Goal: Transaction & Acquisition: Purchase product/service

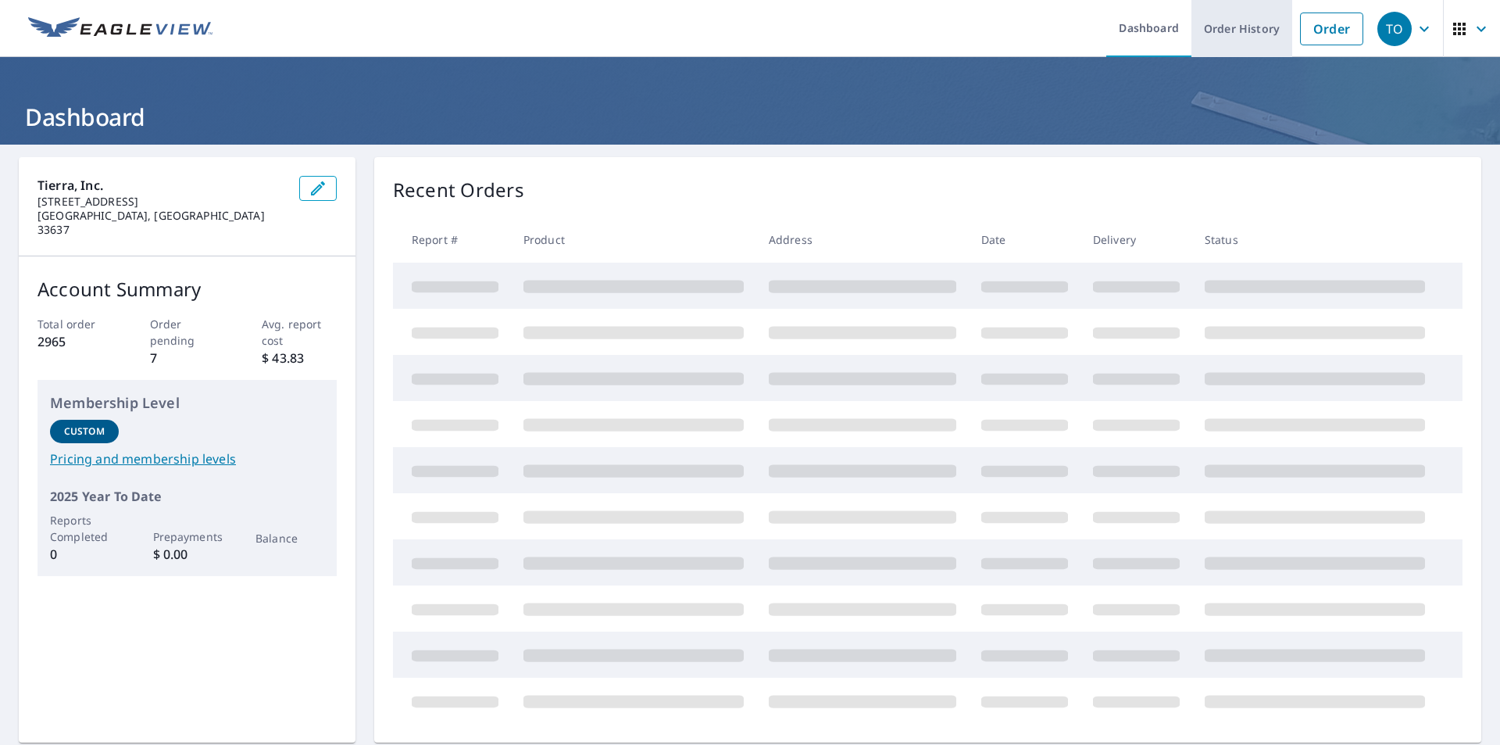
click at [1223, 30] on link "Order History" at bounding box center [1241, 28] width 101 height 57
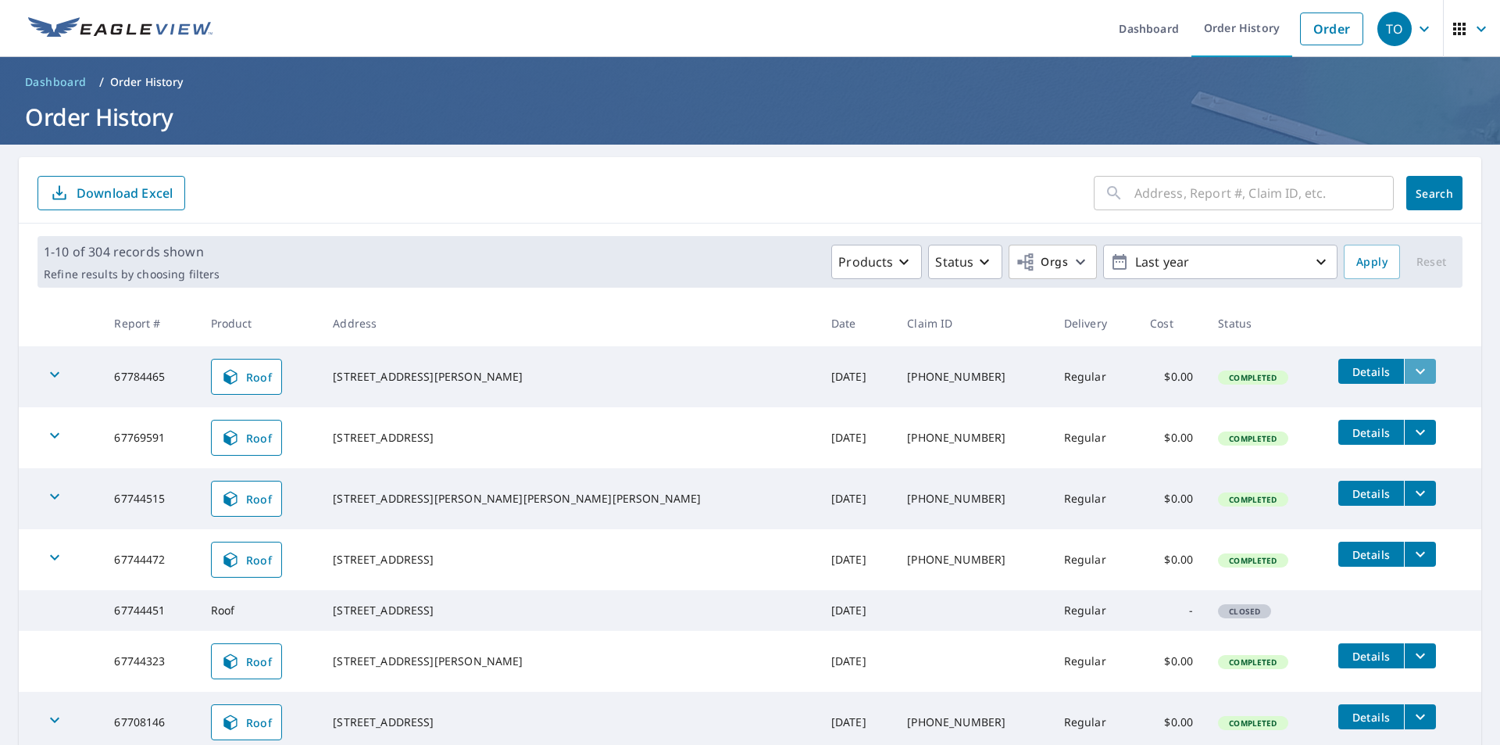
click at [1411, 377] on icon "filesDropdownBtn-67784465" at bounding box center [1420, 371] width 19 height 19
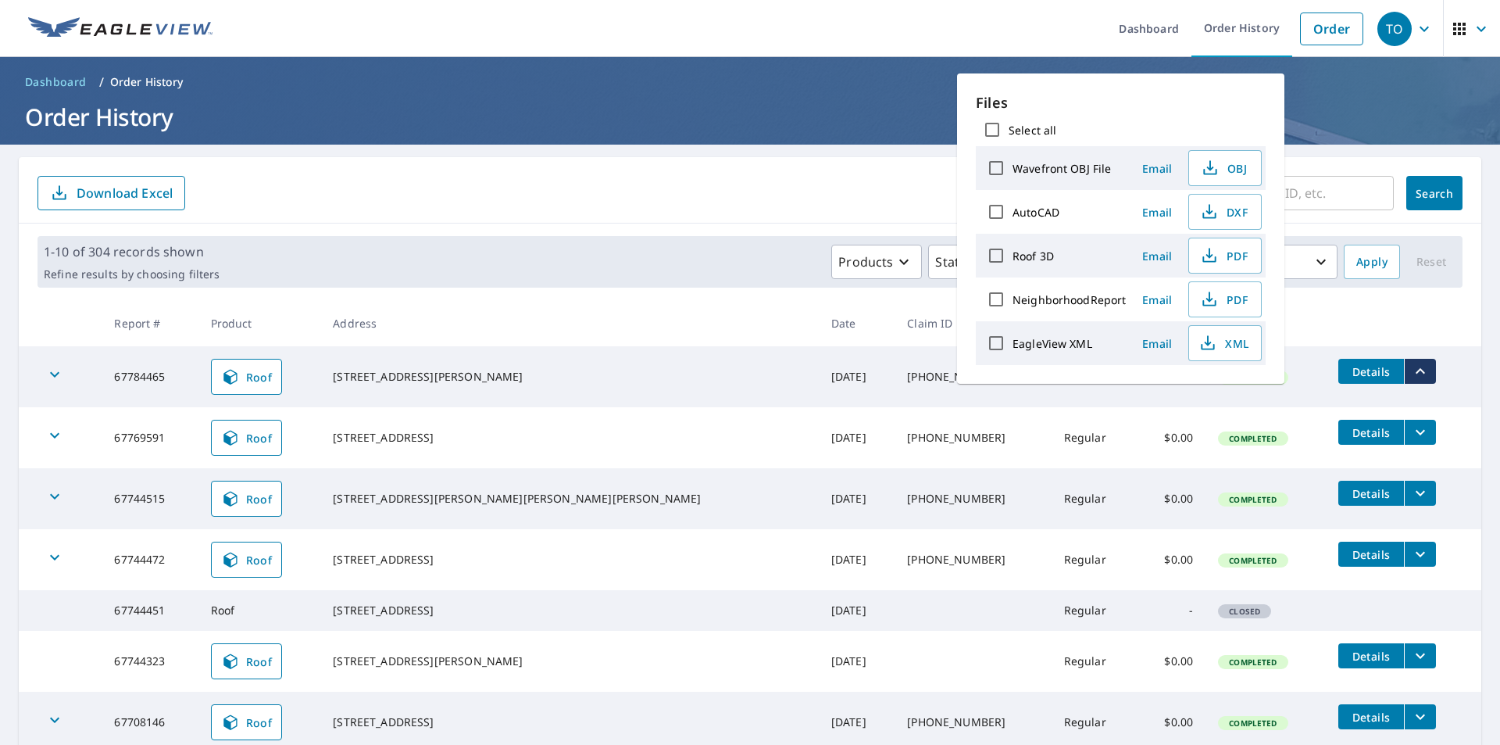
click at [988, 130] on input "Select all" at bounding box center [992, 129] width 33 height 33
checkbox input "true"
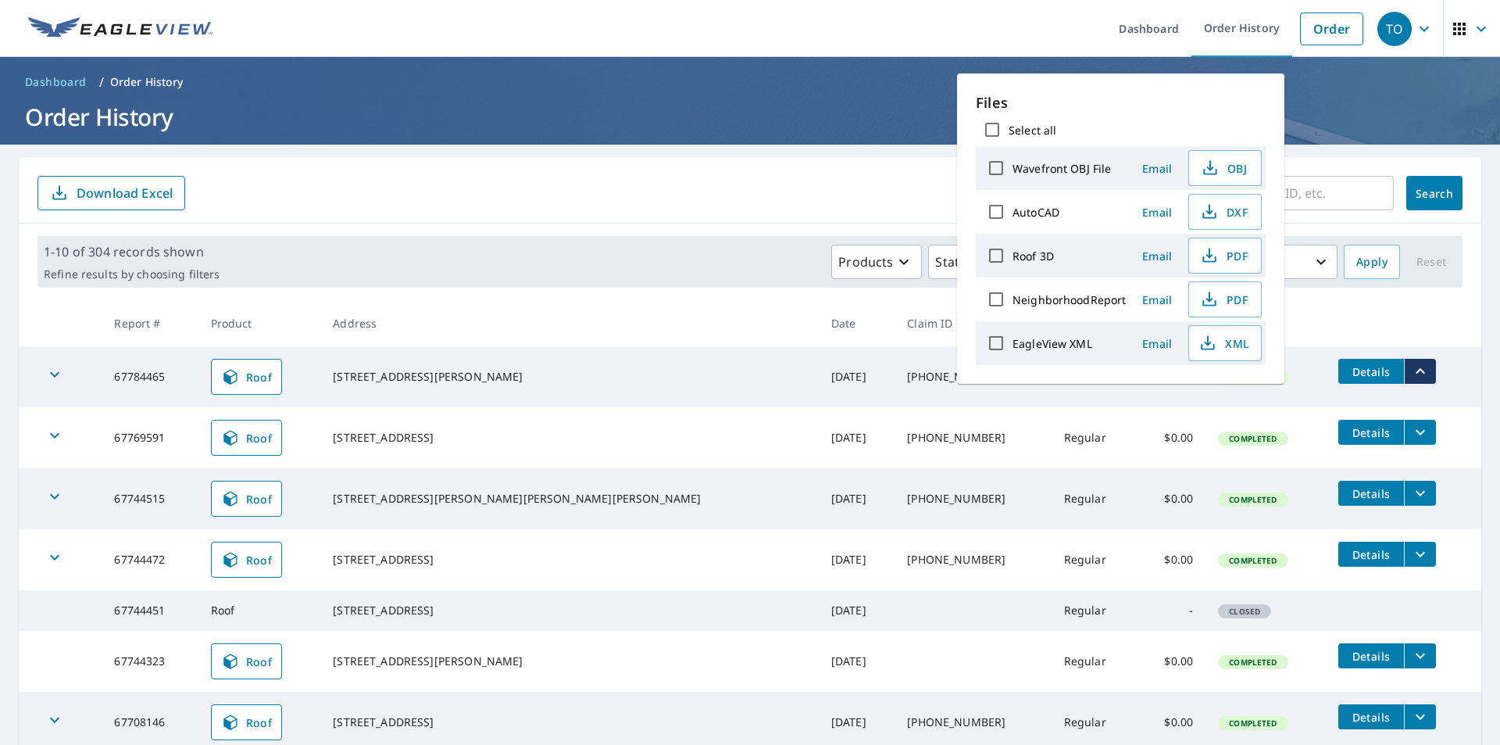
checkbox input "true"
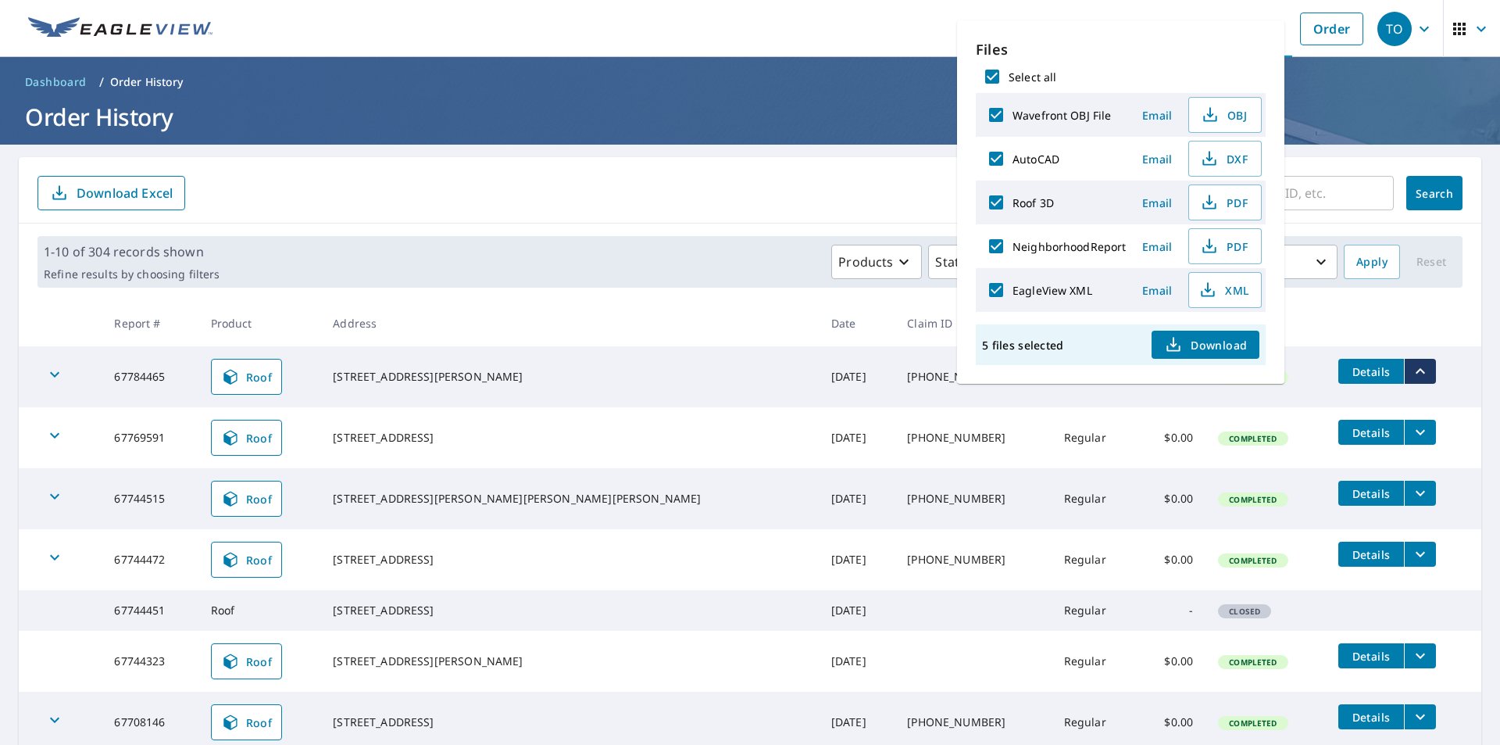
click at [1204, 340] on span "Download" at bounding box center [1205, 344] width 83 height 19
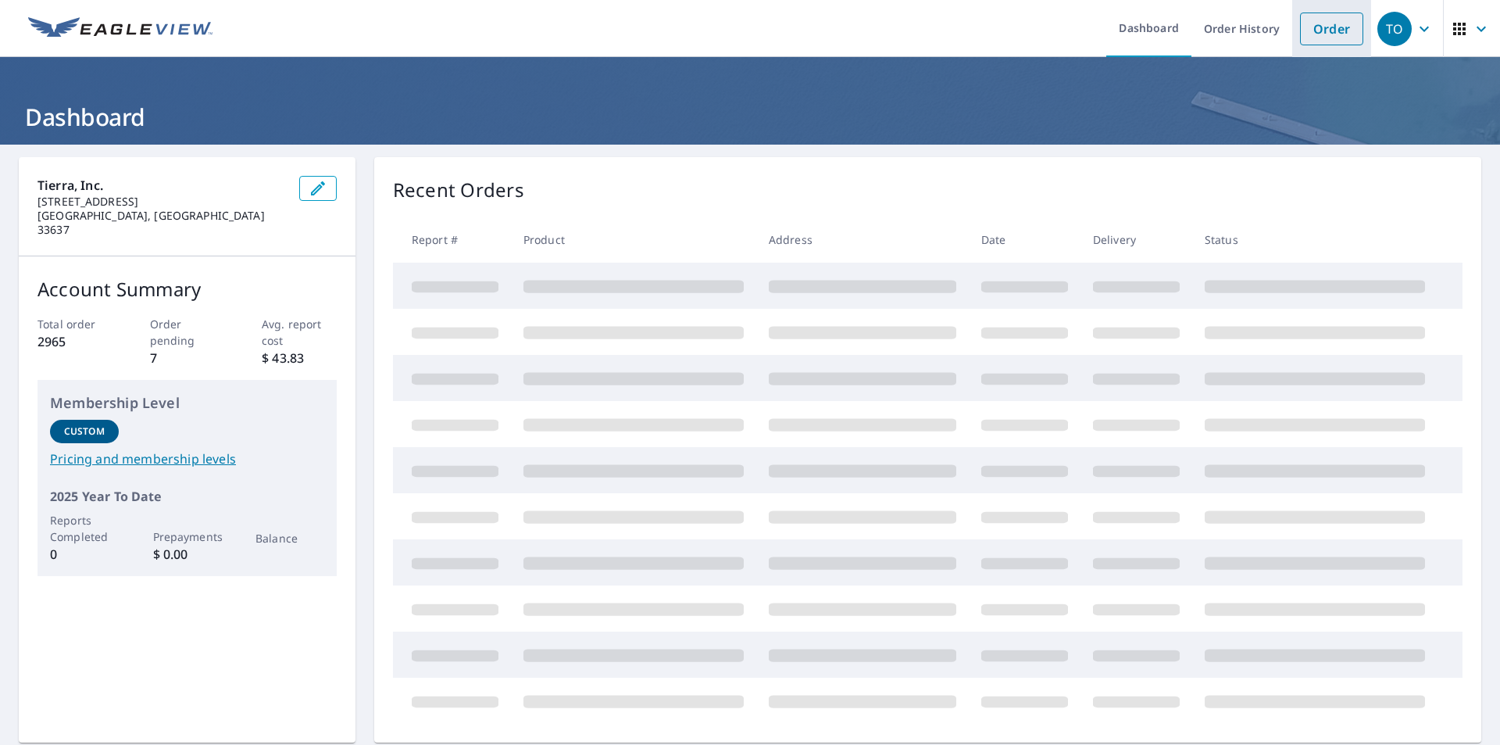
click at [1313, 34] on link "Order" at bounding box center [1331, 29] width 63 height 33
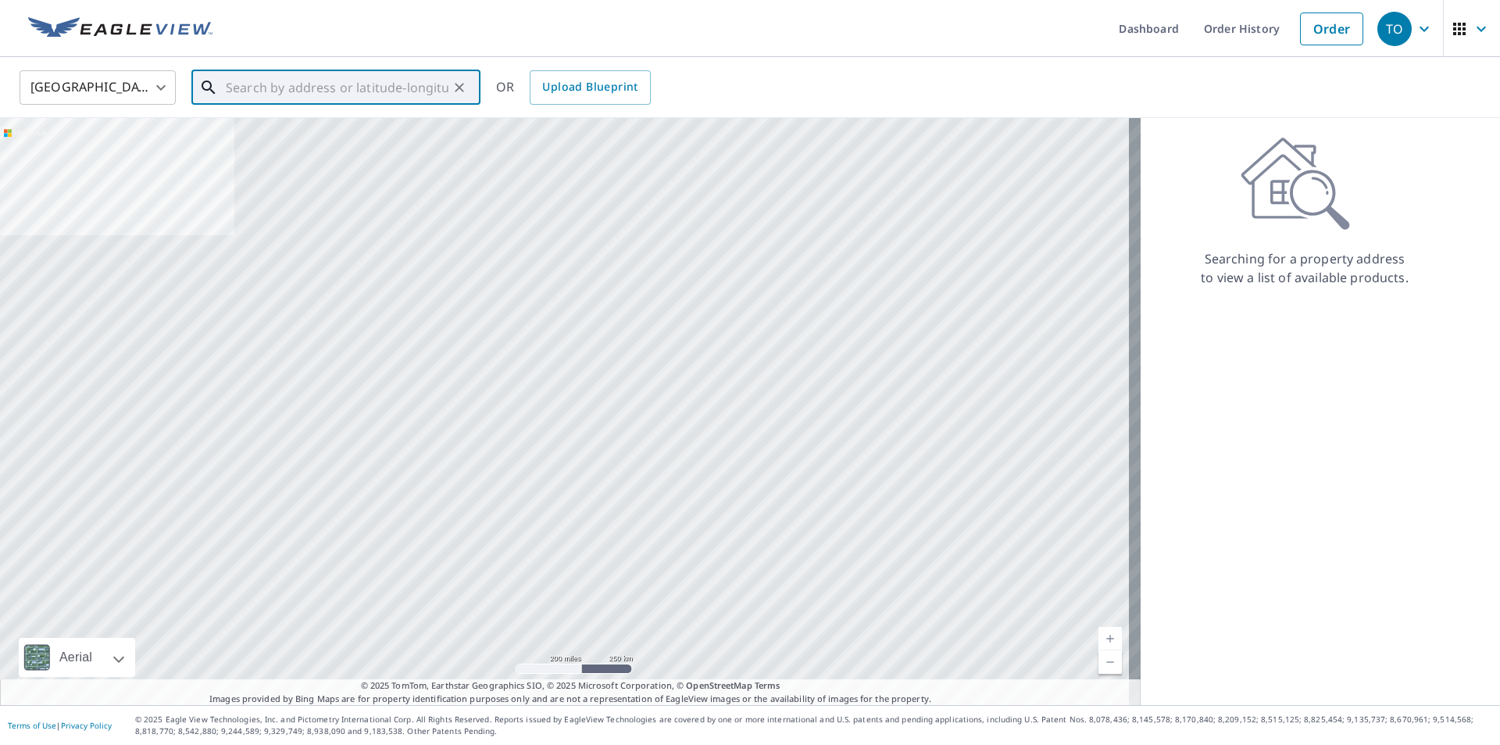
click at [377, 86] on input "text" at bounding box center [337, 88] width 223 height 44
paste input "5451 Alton Rd"
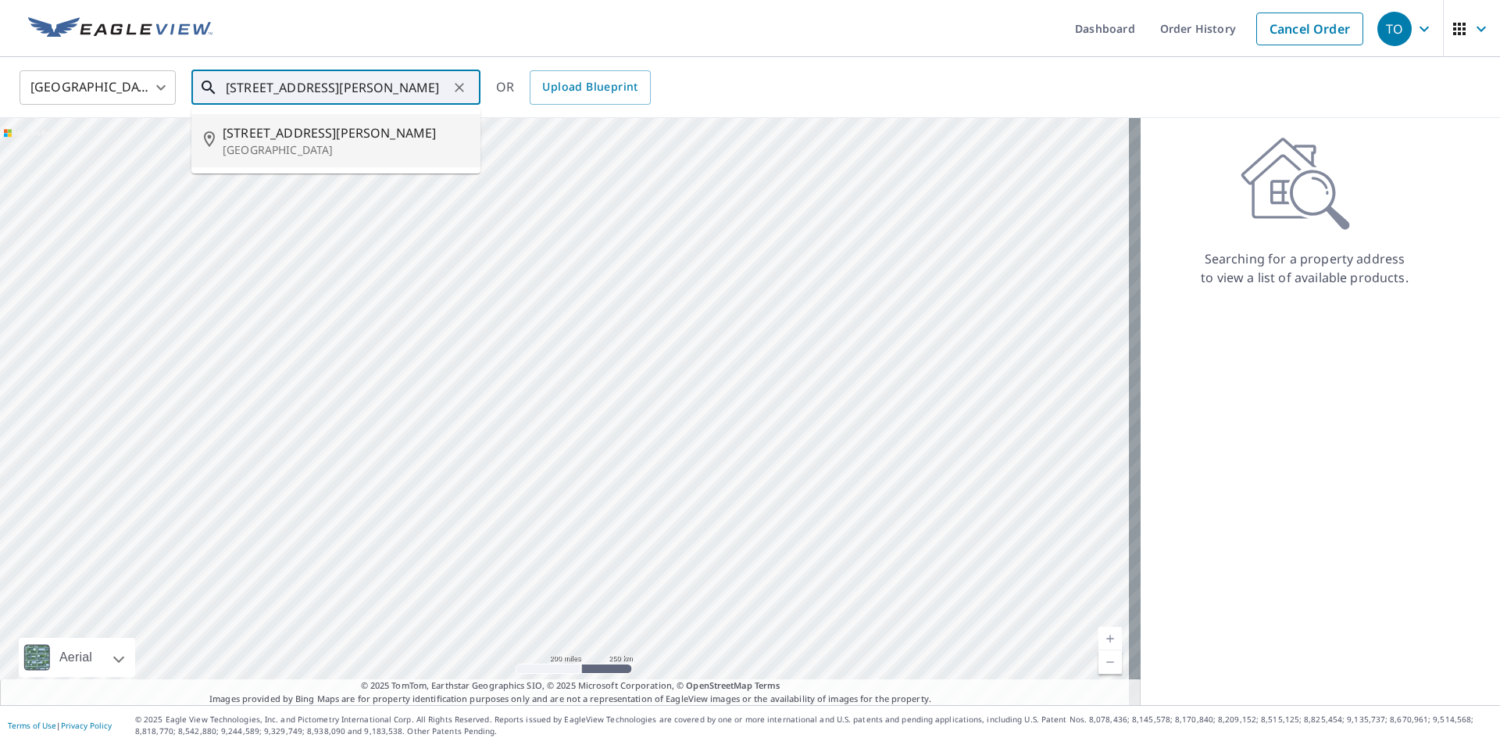
click at [284, 156] on p "Miami Beach, FL 33140" at bounding box center [345, 150] width 245 height 16
type input "5451 Alton Rd Miami Beach, FL 33140"
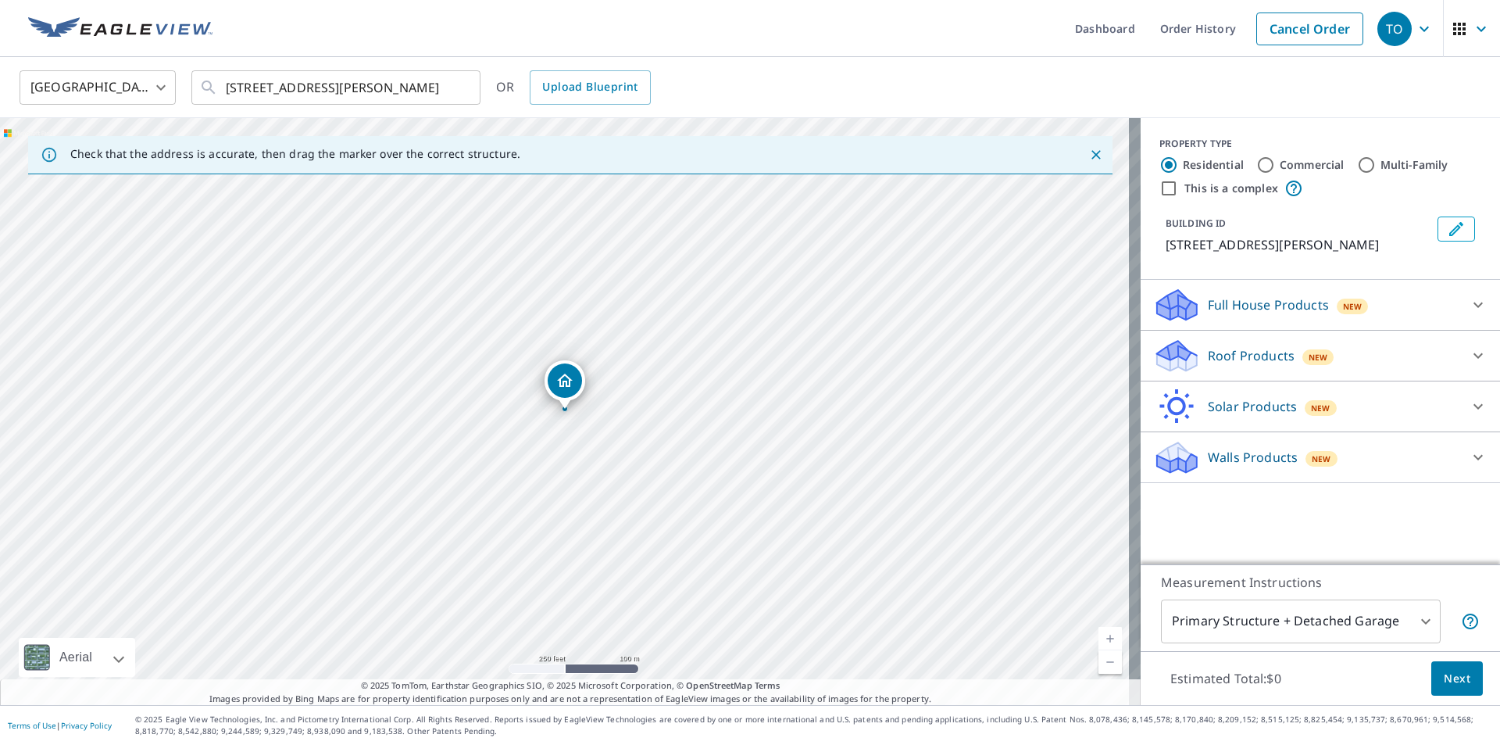
click at [1359, 353] on div "Roof Products New" at bounding box center [1306, 356] width 306 height 37
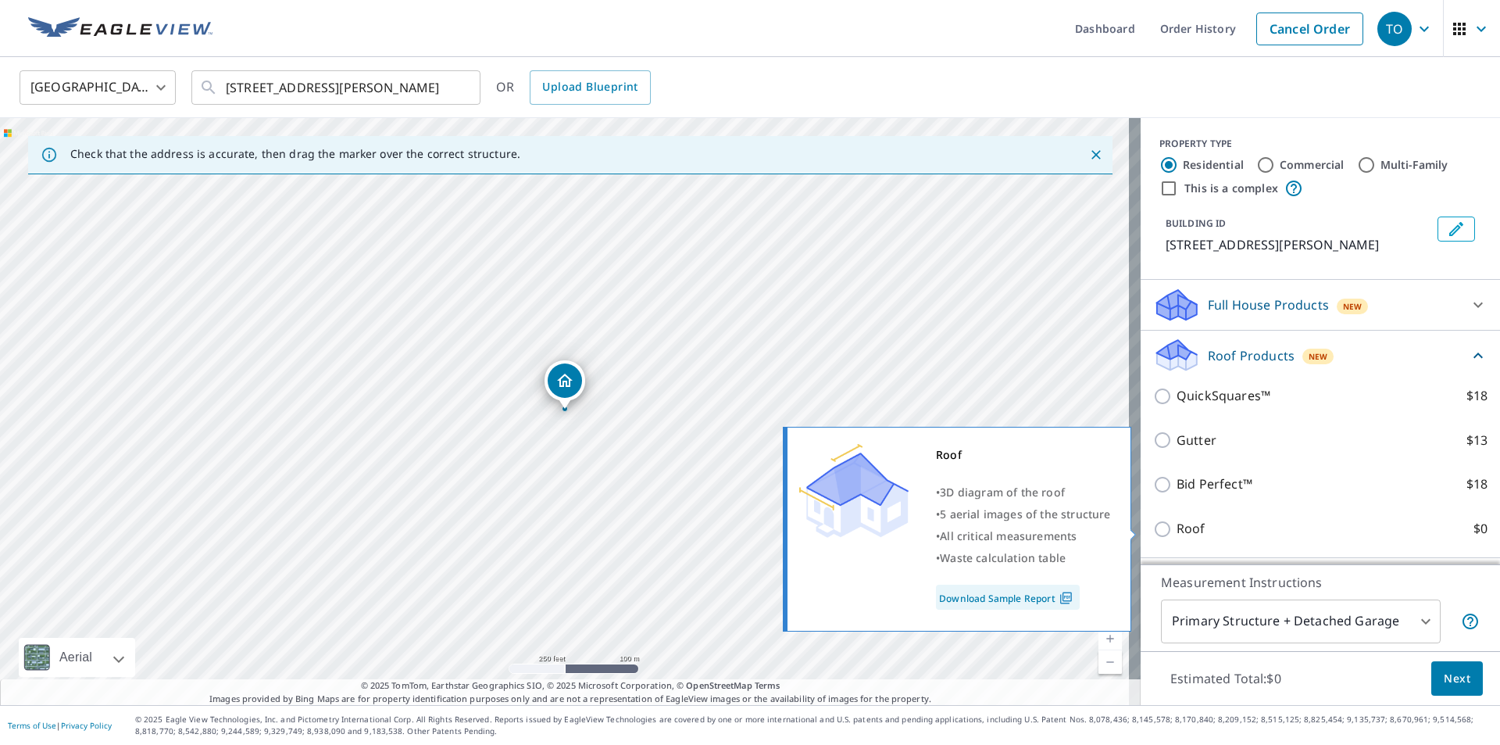
click at [1153, 529] on input "Roof $0" at bounding box center [1164, 529] width 23 height 19
checkbox input "true"
type input "3"
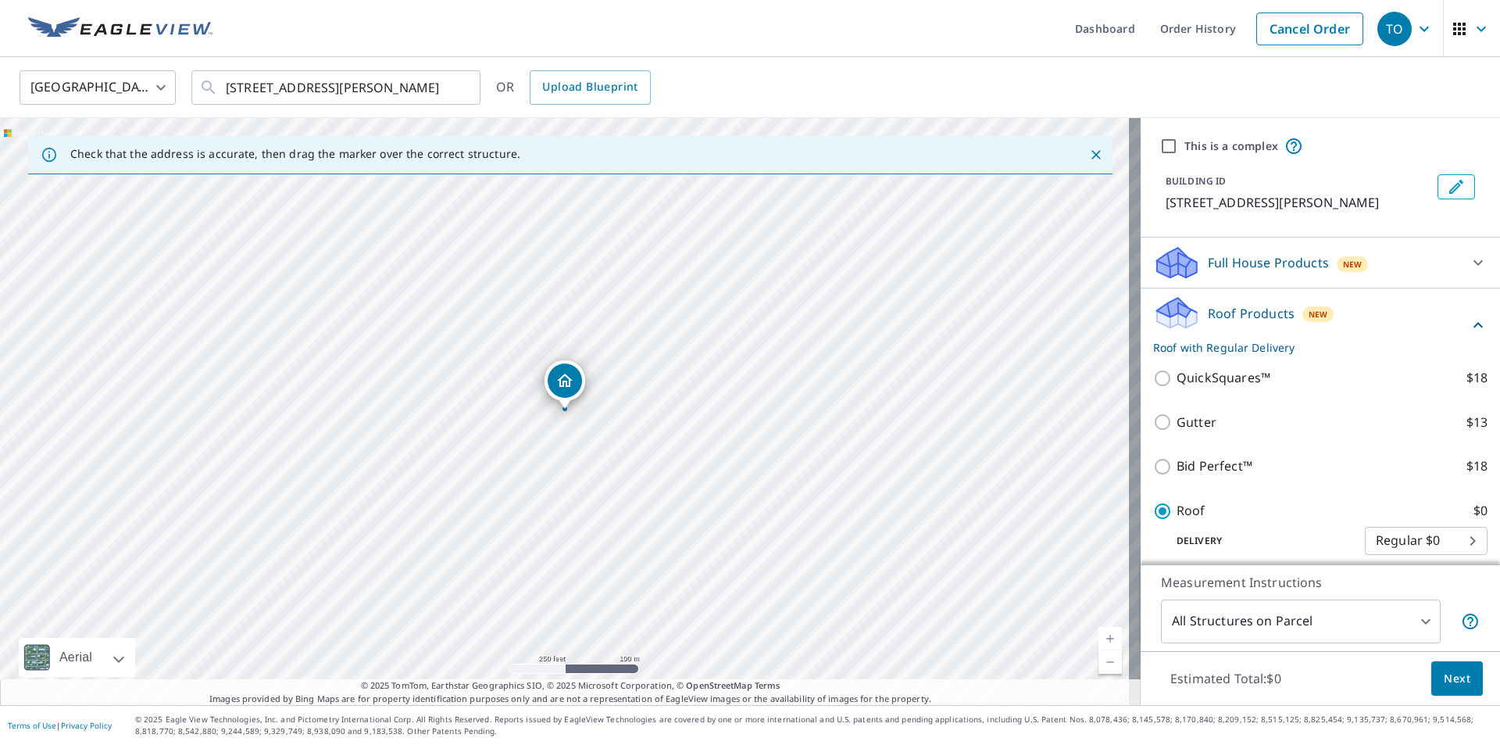
click at [1444, 677] on span "Next" at bounding box center [1457, 679] width 27 height 20
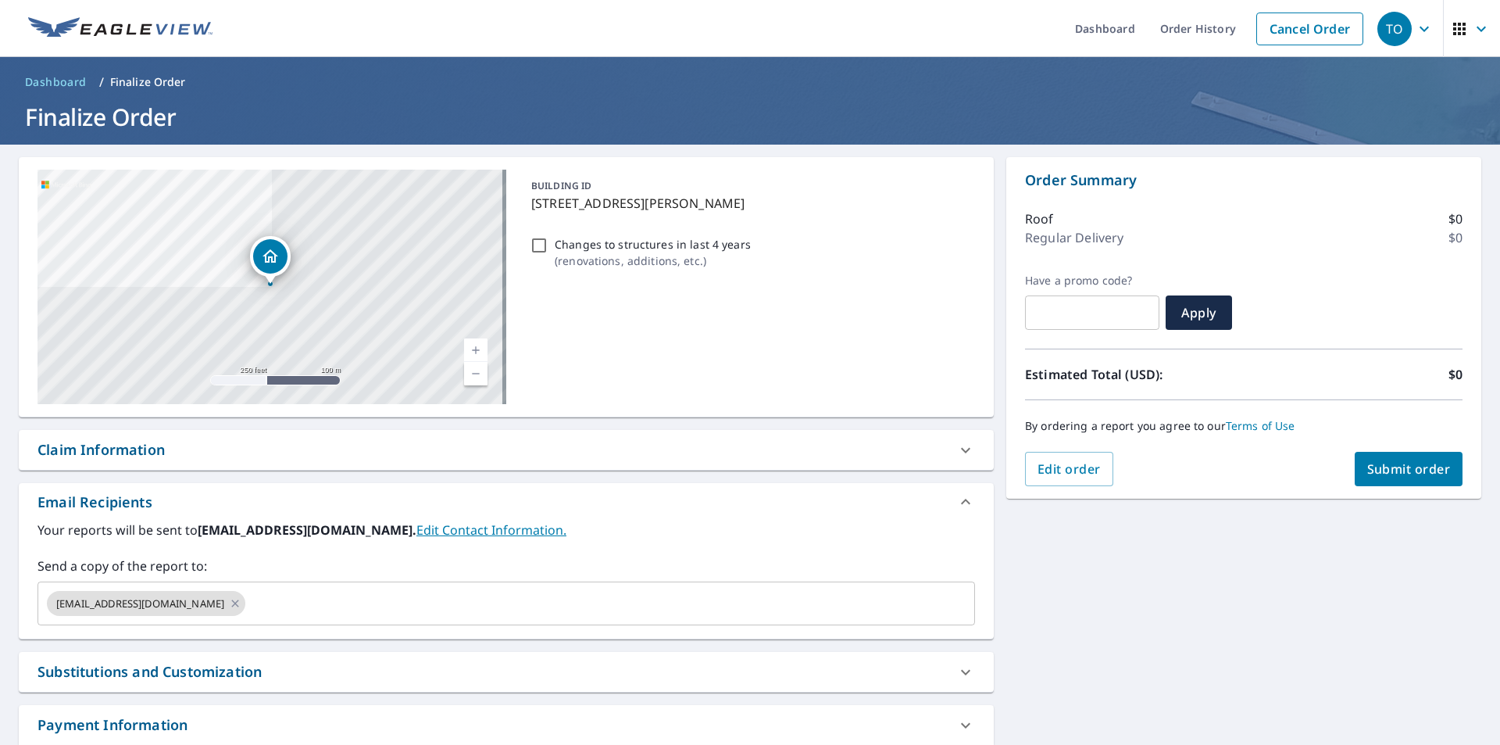
click at [323, 458] on div "Claim Information" at bounding box center [492, 449] width 909 height 21
checkbox input "true"
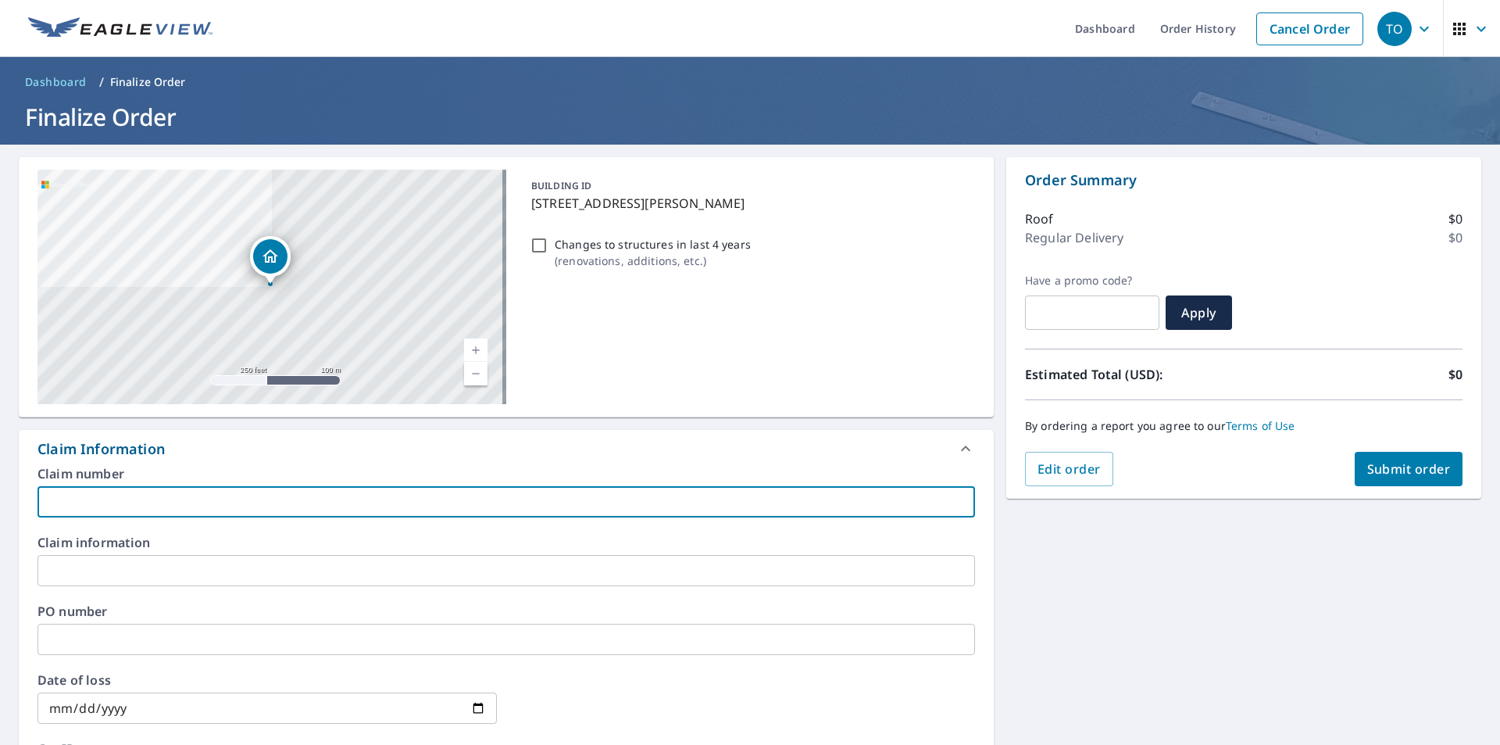
click at [314, 496] on input "text" at bounding box center [507, 501] width 938 height 31
paste input "5451 Alton Rd"
type input "5451 Alton Rd"
checkbox input "true"
drag, startPoint x: 231, startPoint y: 498, endPoint x: 38, endPoint y: 491, distance: 193.9
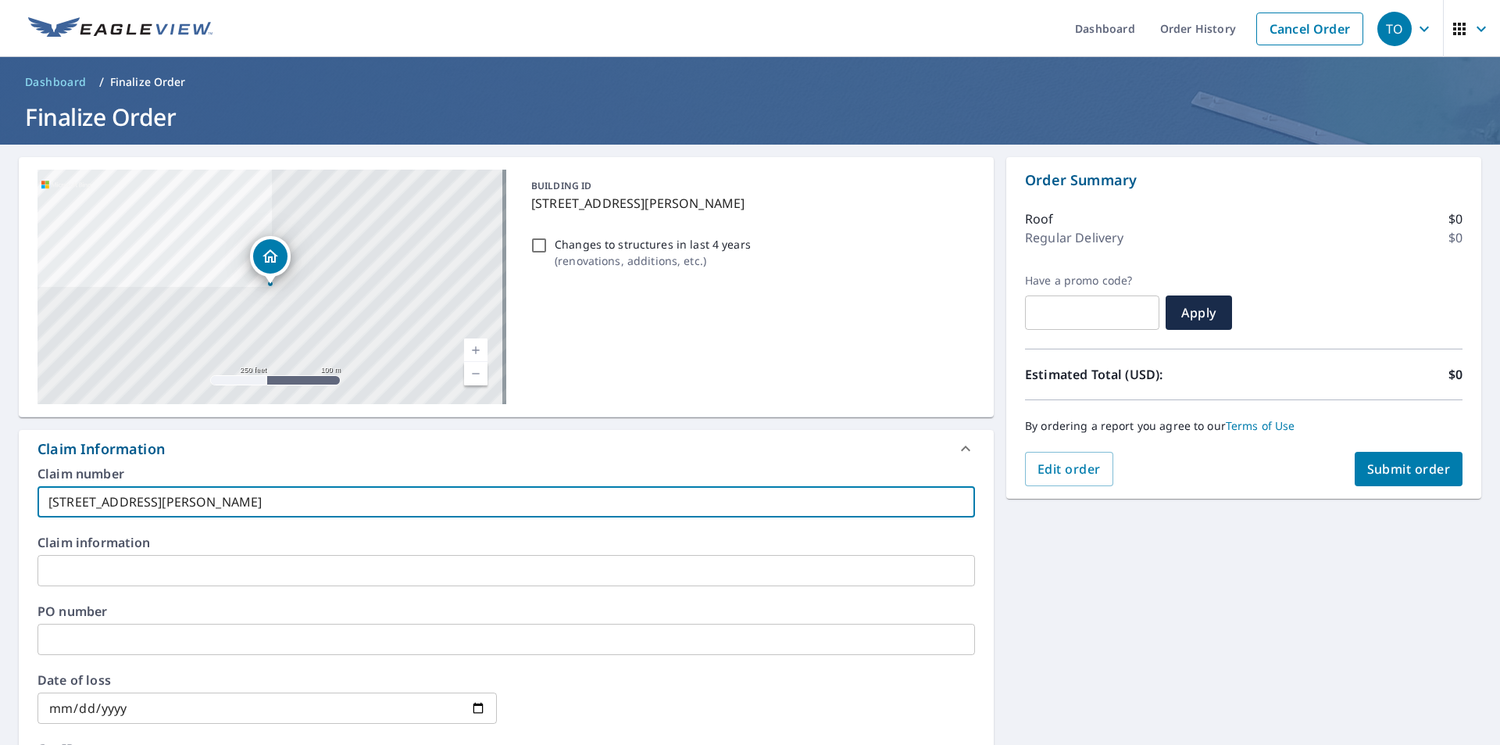
click at [18, 491] on div "5451 Alton Rd Miami Beach, FL 33140 Aerial Road A standard road map Aerial A de…" at bounding box center [750, 644] width 1500 height 998
checkbox input "true"
click at [295, 501] on input "text" at bounding box center [507, 501] width 938 height 31
paste input "6515-25-731"
type input "6515-25-731"
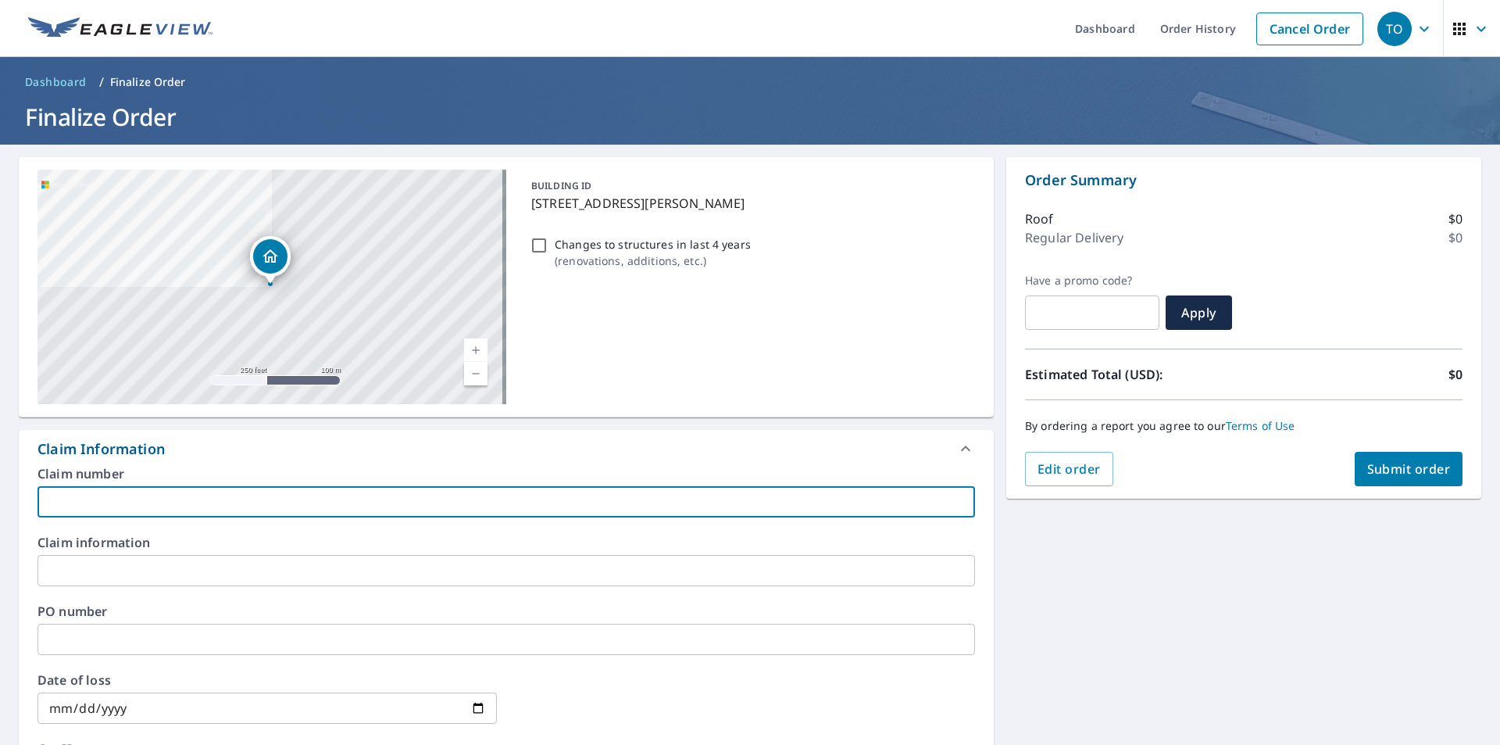
checkbox input "true"
type input "6515-25-731"
click at [276, 542] on label "Claim information" at bounding box center [507, 542] width 938 height 13
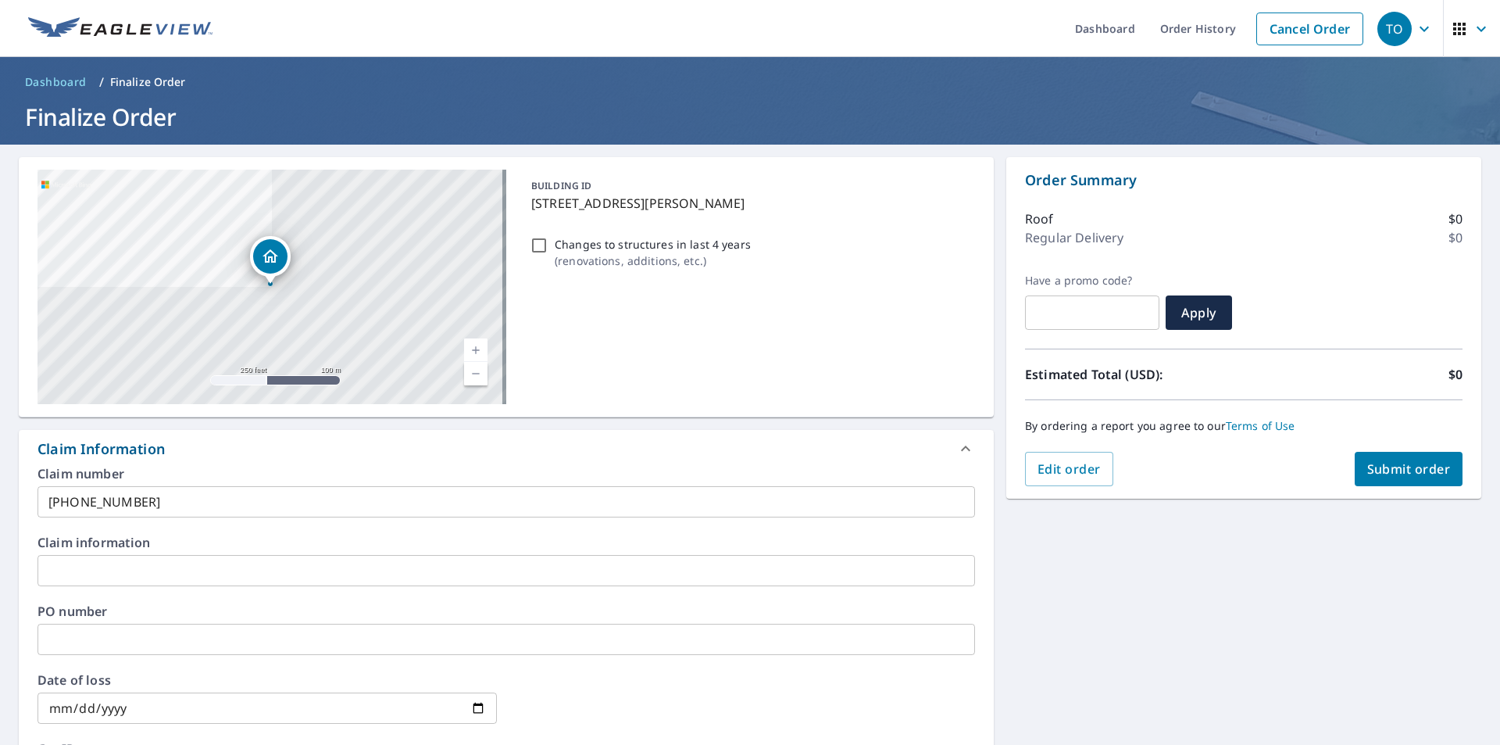
click at [201, 570] on input "text" at bounding box center [507, 570] width 938 height 31
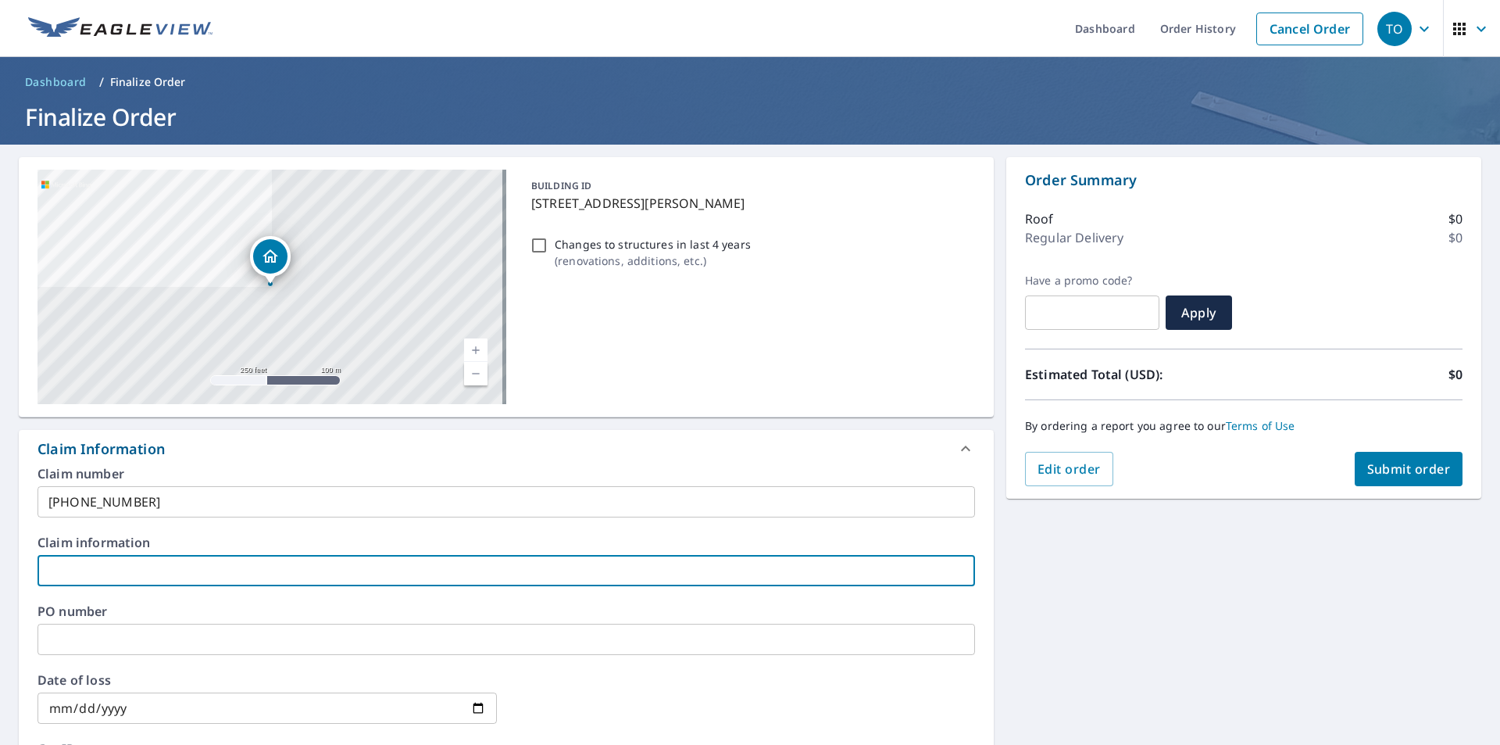
paste input "Buttacavoli"
type input "Buttacavoli"
checkbox input "true"
type input "Buttacavoli"
checkbox input "true"
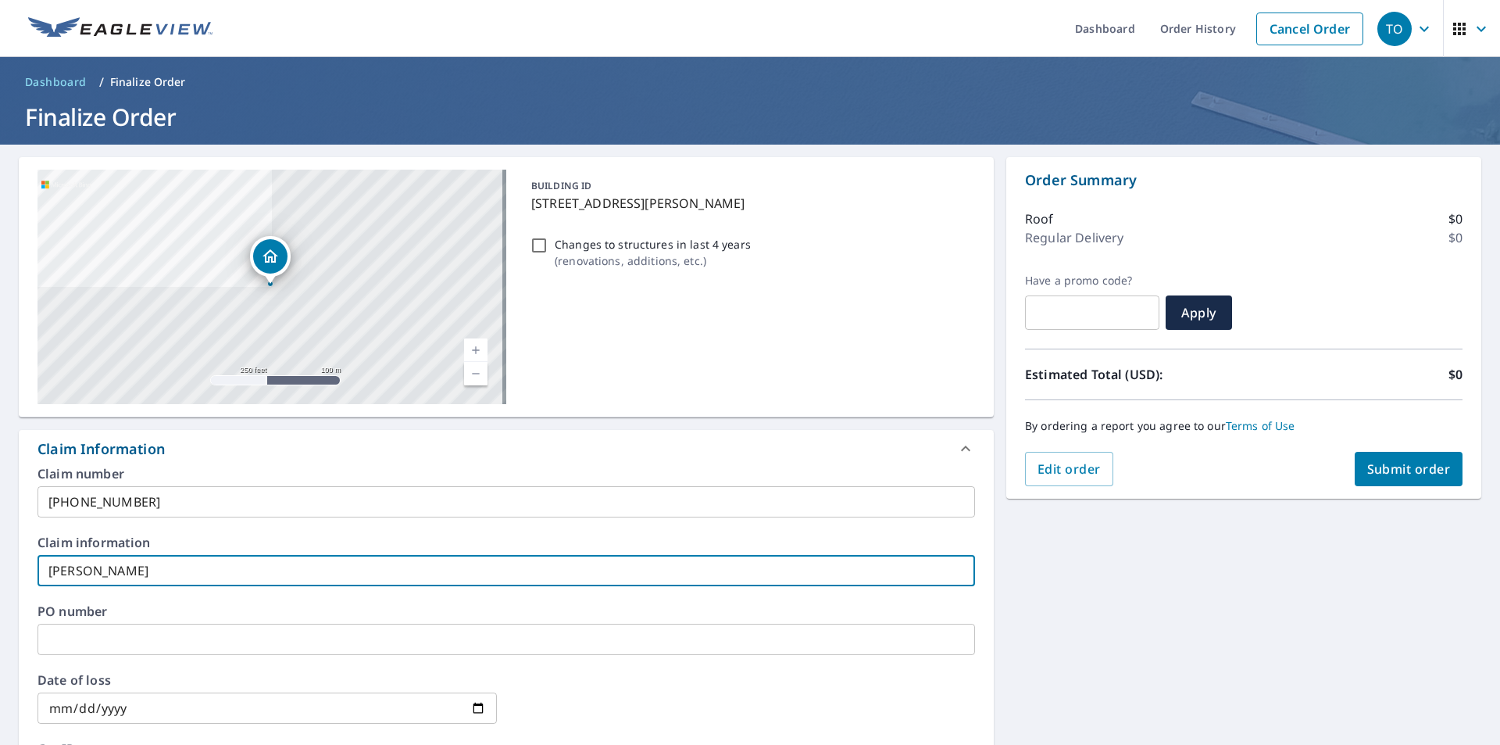
type input "Buttacavoli R"
checkbox input "true"
type input "Buttacavoli Re"
checkbox input "true"
type input "Buttacavoli Res"
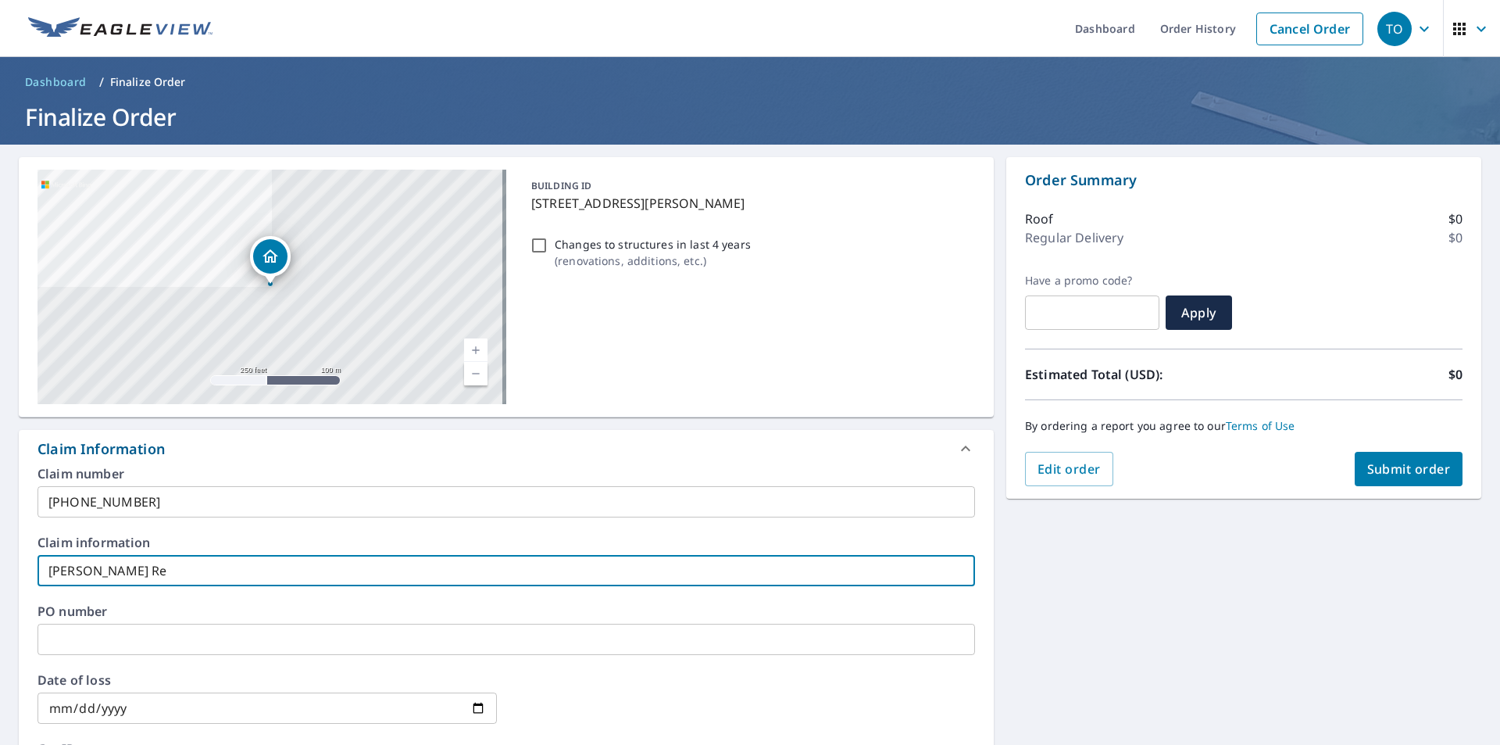
checkbox input "true"
type input "Buttacavoli Resi"
checkbox input "true"
type input "Buttacavoli Resid"
checkbox input "true"
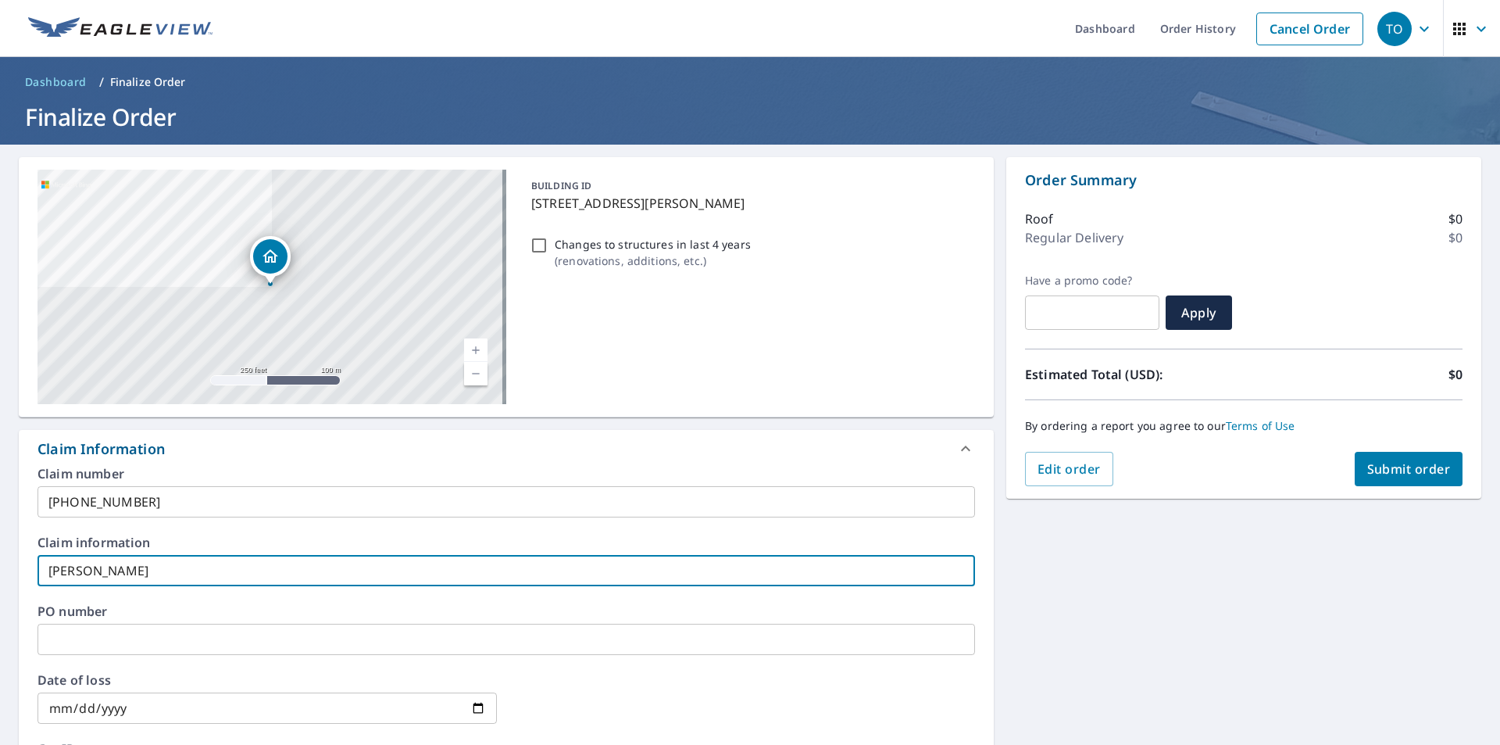
type input "Buttacavoli Reside"
checkbox input "true"
type input "Buttacavoli Residen"
checkbox input "true"
type input "Buttacavoli Residenc"
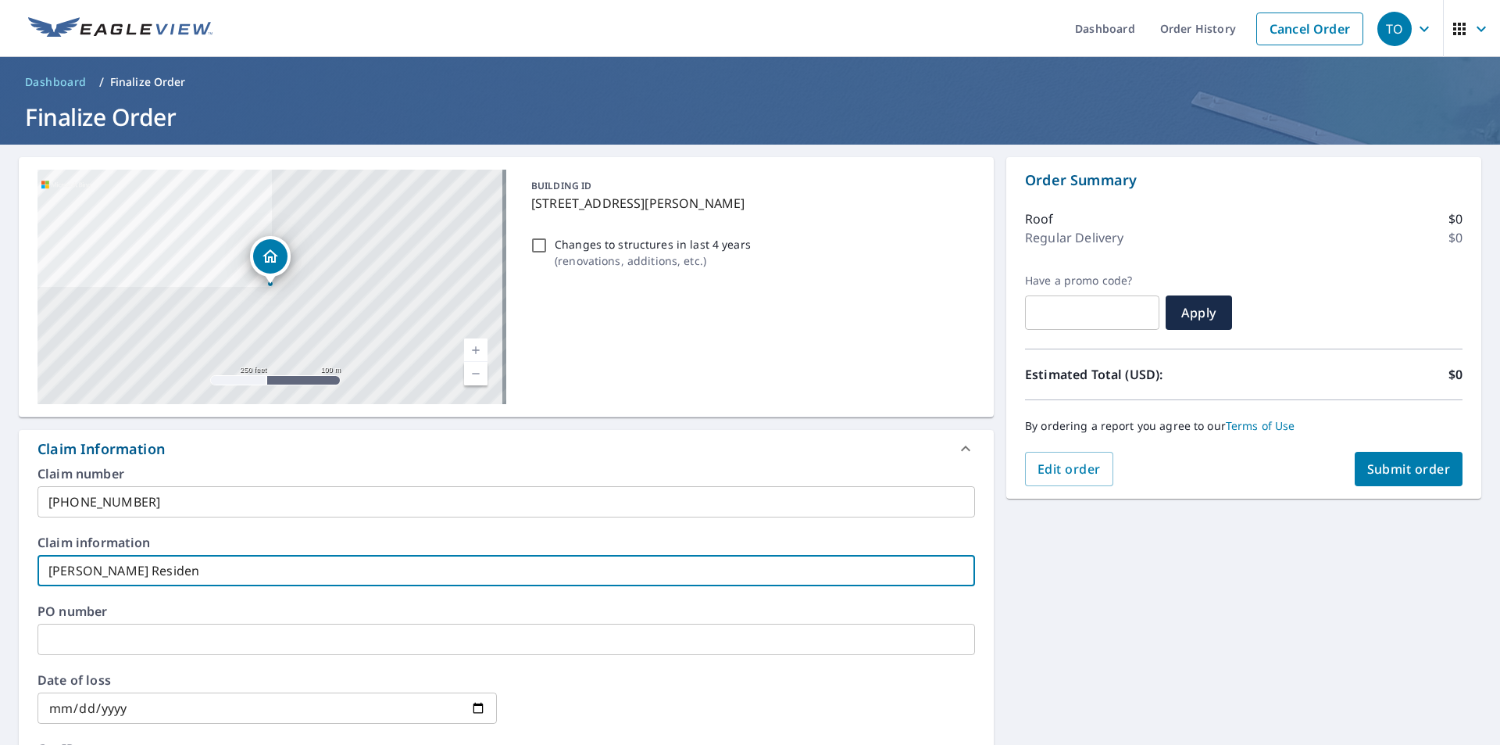
checkbox input "true"
type input "Buttacavoli Residence"
checkbox input "true"
type input "Buttacavoli Residence"
click at [175, 601] on div "Claim number 6515-25-731 ​ Claim information Buttacavoli Residence ​ PO number …" at bounding box center [506, 636] width 975 height 338
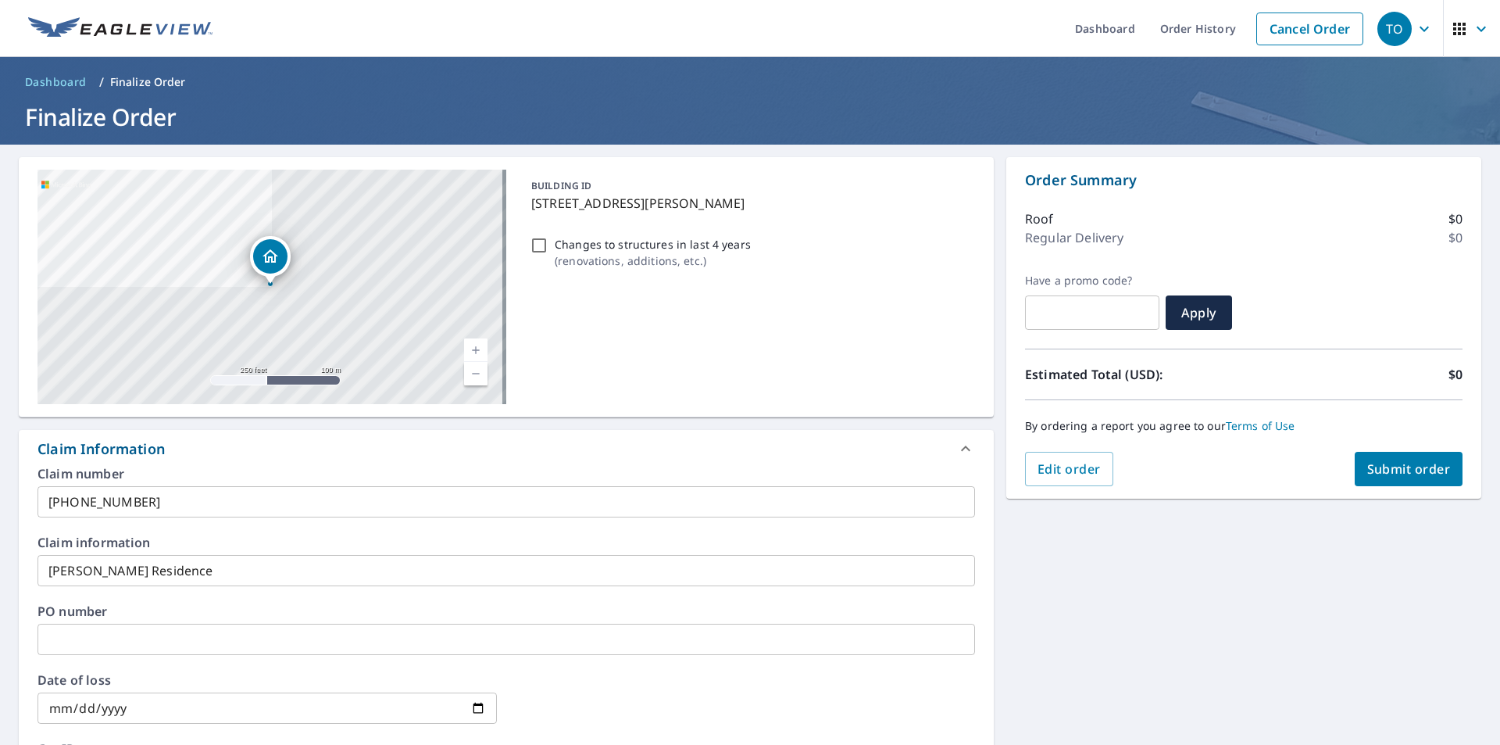
click at [1377, 468] on span "Submit order" at bounding box center [1409, 468] width 84 height 17
checkbox input "true"
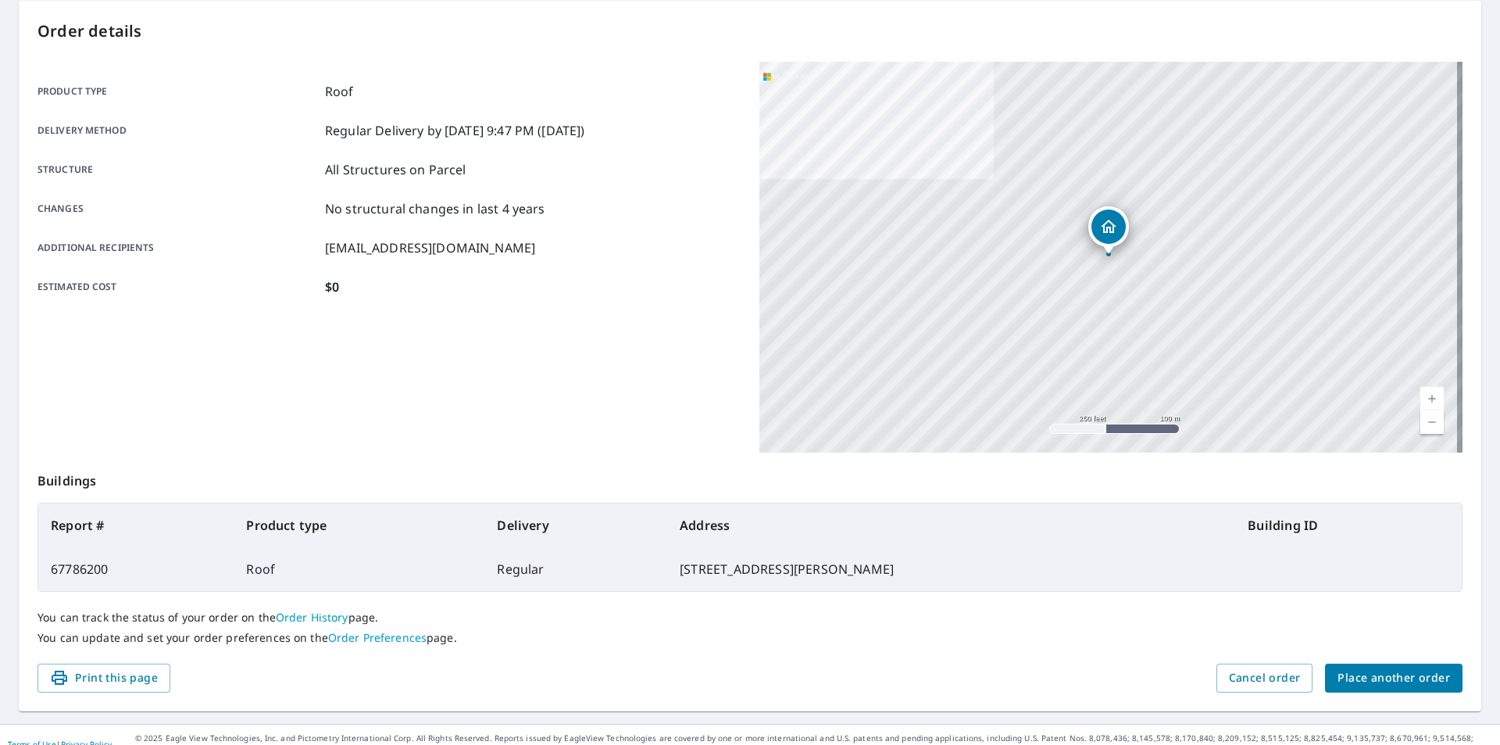
scroll to position [175, 0]
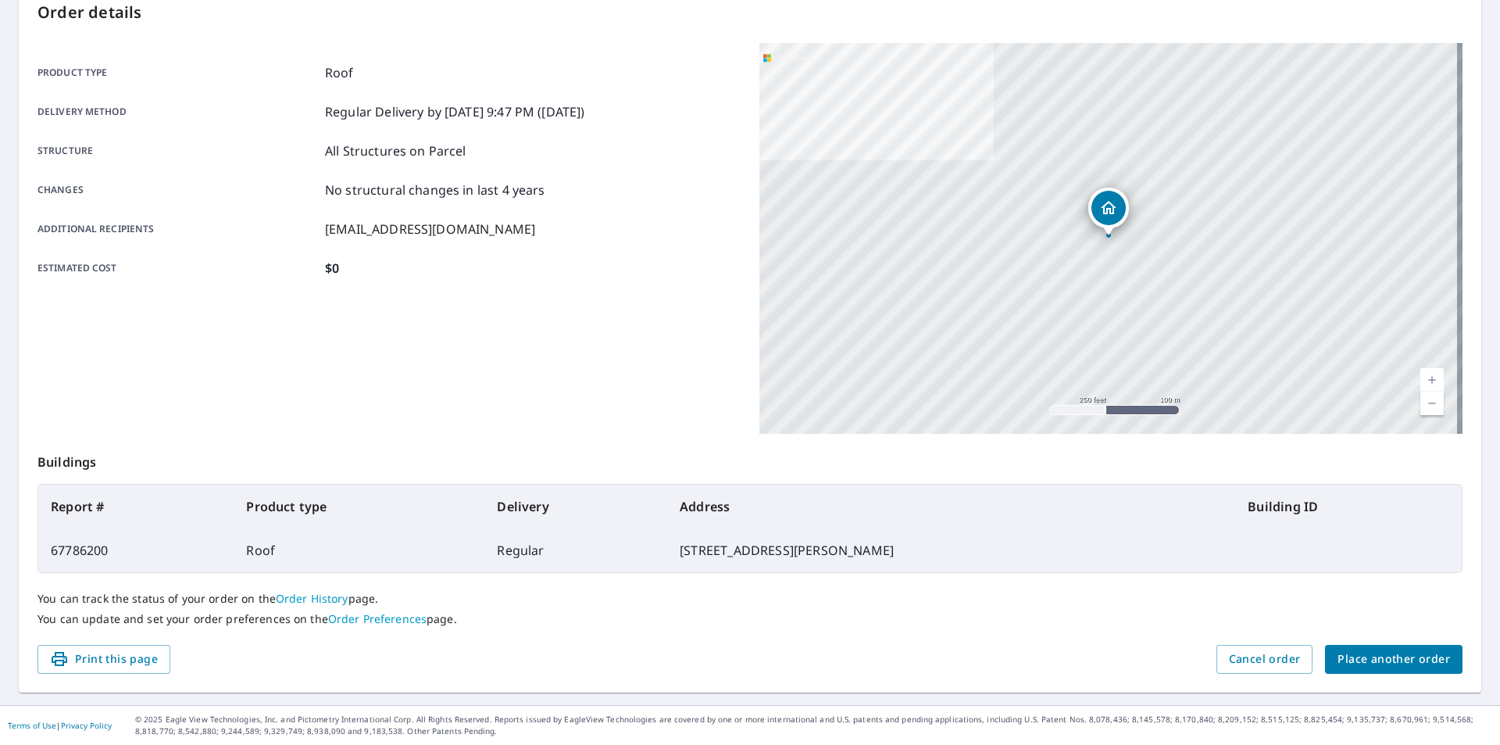
click at [1348, 658] on span "Place another order" at bounding box center [1394, 659] width 113 height 20
